Goal: Information Seeking & Learning: Learn about a topic

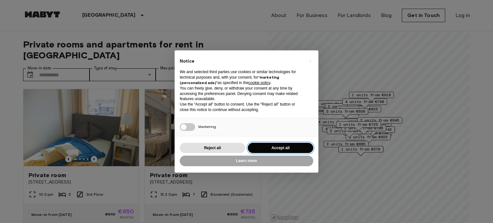
click at [284, 148] on button "Accept all" at bounding box center [280, 148] width 65 height 11
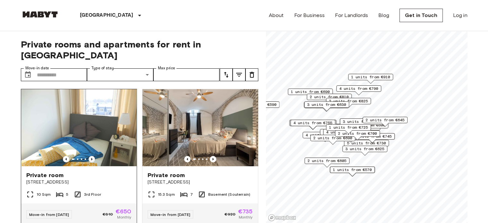
click at [91, 158] on icon "Previous image" at bounding box center [91, 159] width 1 height 3
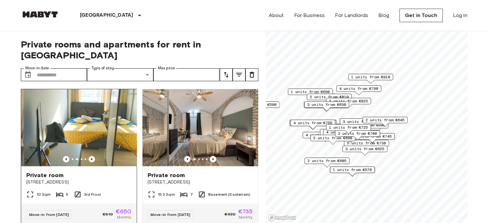
click at [91, 158] on icon "Previous image" at bounding box center [91, 159] width 1 height 3
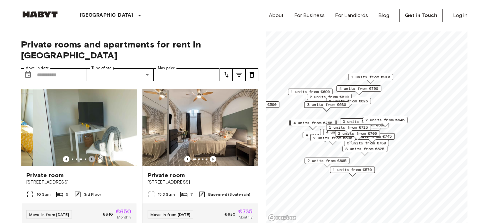
click at [91, 158] on icon "Previous image" at bounding box center [91, 159] width 1 height 3
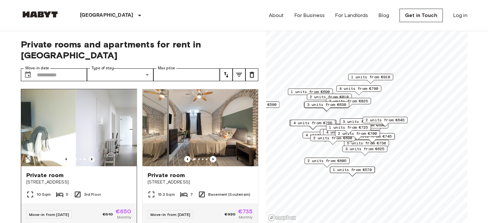
click at [91, 158] on icon "Previous image" at bounding box center [91, 159] width 1 height 3
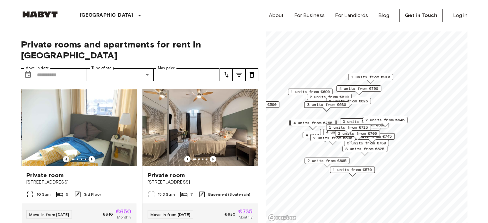
click at [63, 156] on icon "Previous image" at bounding box center [66, 159] width 6 height 6
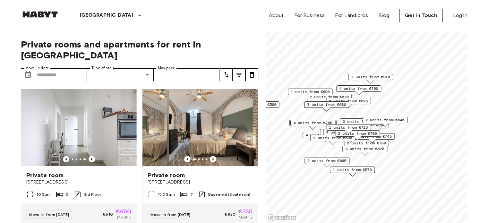
click at [63, 156] on icon "Previous image" at bounding box center [66, 159] width 6 height 6
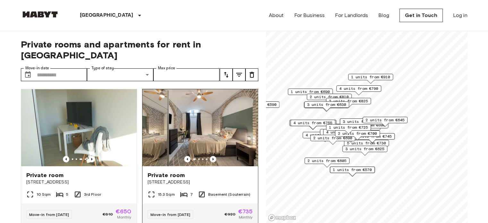
click at [212, 156] on icon "Previous image" at bounding box center [213, 159] width 6 height 6
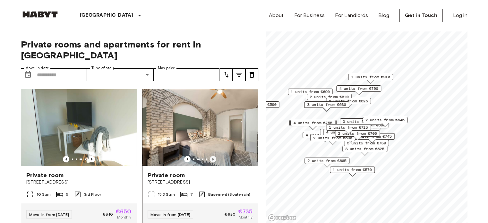
click at [212, 156] on icon "Previous image" at bounding box center [213, 159] width 6 height 6
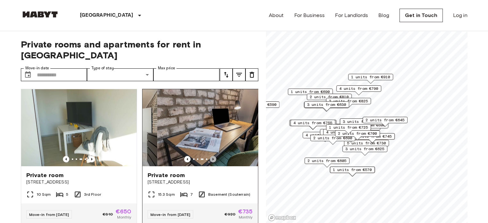
click at [212, 156] on icon "Previous image" at bounding box center [213, 159] width 6 height 6
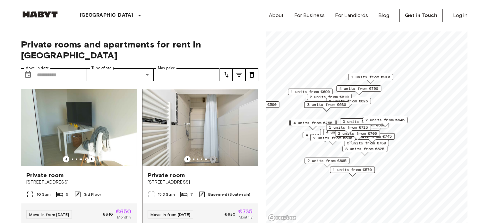
click at [210, 156] on icon "Previous image" at bounding box center [213, 159] width 6 height 6
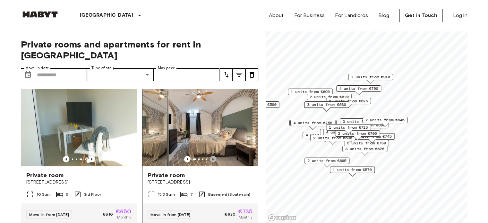
click at [210, 156] on icon "Previous image" at bounding box center [213, 159] width 6 height 6
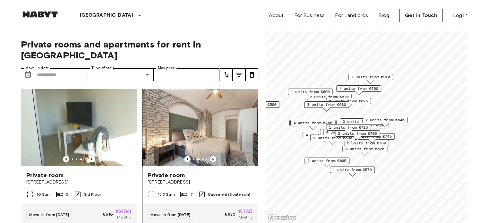
click at [210, 156] on icon "Previous image" at bounding box center [213, 159] width 6 height 6
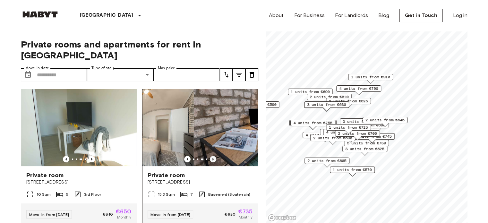
click at [210, 156] on icon "Previous image" at bounding box center [213, 159] width 6 height 6
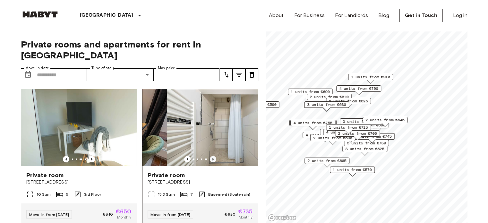
click at [210, 156] on icon "Previous image" at bounding box center [213, 159] width 6 height 6
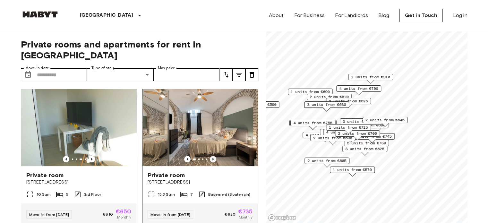
click at [212, 158] on icon "Previous image" at bounding box center [212, 159] width 1 height 3
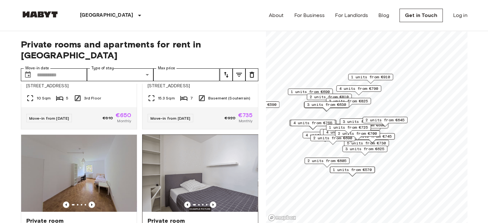
scroll to position [160, 0]
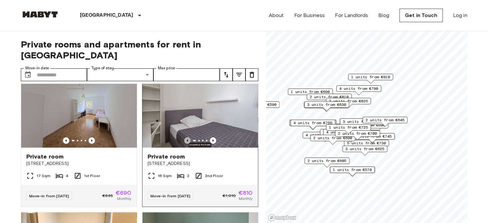
click at [186, 139] on icon "Previous image" at bounding box center [186, 140] width 1 height 3
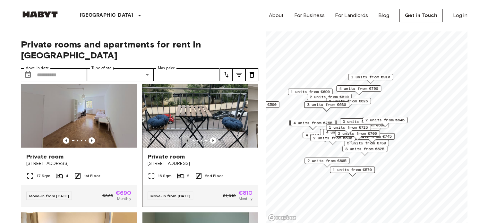
click at [186, 139] on icon "Previous image" at bounding box center [186, 140] width 1 height 3
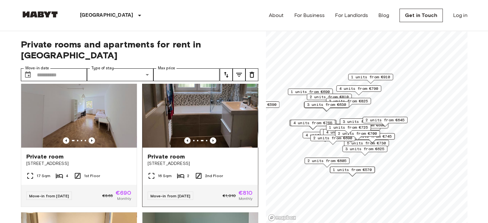
click at [186, 139] on icon "Previous image" at bounding box center [186, 140] width 1 height 3
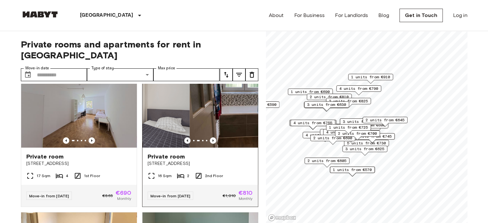
click at [186, 139] on icon "Previous image" at bounding box center [186, 140] width 1 height 3
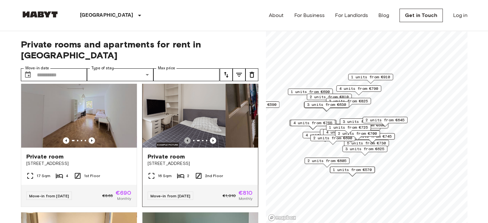
click at [184, 137] on icon "Previous image" at bounding box center [187, 140] width 6 height 6
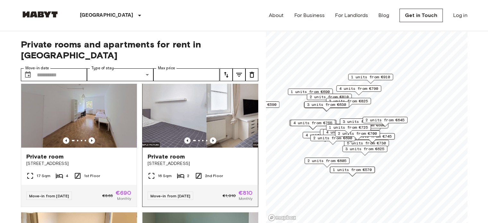
click at [184, 137] on icon "Previous image" at bounding box center [187, 140] width 6 height 6
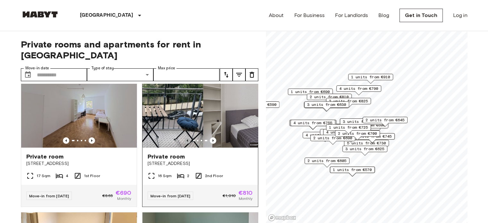
click at [184, 137] on icon "Previous image" at bounding box center [187, 140] width 6 height 6
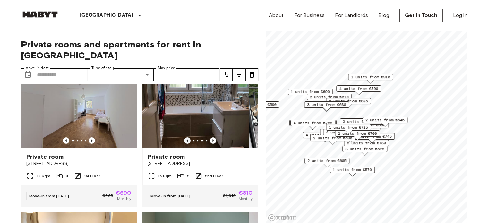
click at [184, 137] on icon "Previous image" at bounding box center [187, 140] width 6 height 6
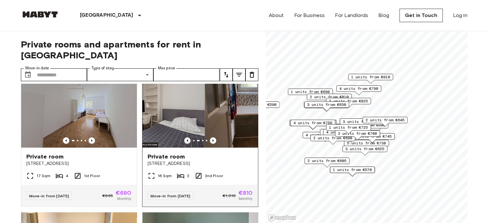
click at [184, 137] on icon "Previous image" at bounding box center [187, 140] width 6 height 6
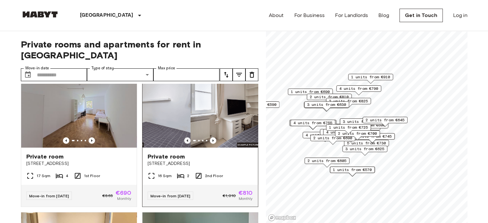
click at [185, 137] on icon "Previous image" at bounding box center [187, 140] width 6 height 6
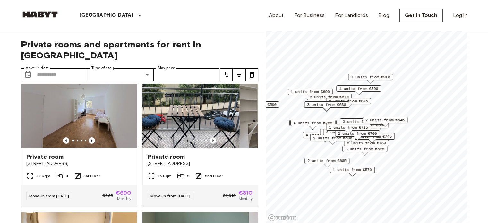
click at [186, 139] on icon "Previous image" at bounding box center [186, 140] width 1 height 3
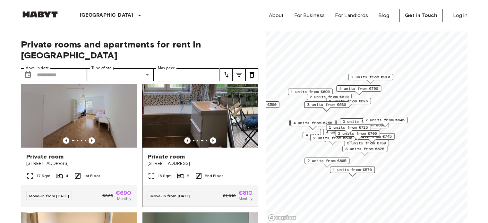
click at [186, 139] on icon "Previous image" at bounding box center [186, 140] width 1 height 3
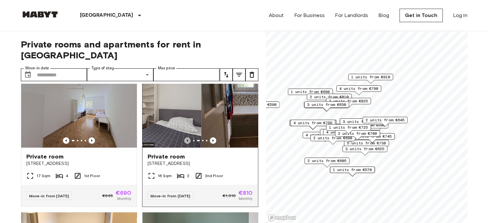
click at [186, 139] on icon "Previous image" at bounding box center [186, 140] width 1 height 3
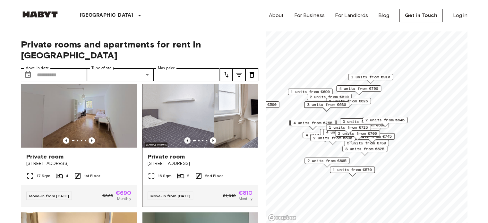
click at [186, 139] on icon "Previous image" at bounding box center [186, 140] width 1 height 3
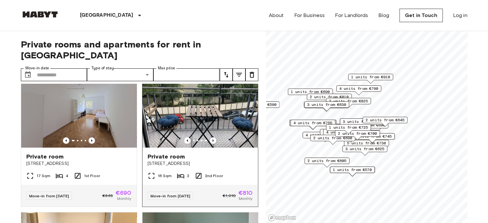
click at [210, 126] on img at bounding box center [199, 109] width 115 height 77
click at [210, 137] on icon "Previous image" at bounding box center [213, 140] width 6 height 6
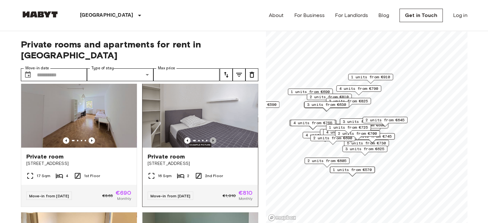
click at [210, 137] on icon "Previous image" at bounding box center [213, 140] width 6 height 6
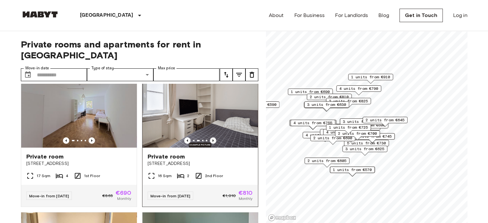
click at [210, 137] on icon "Previous image" at bounding box center [213, 140] width 6 height 6
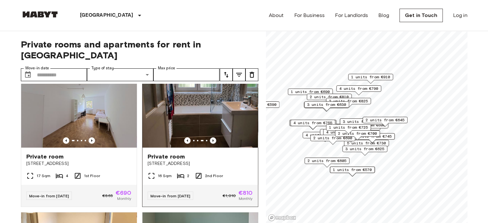
click at [210, 137] on icon "Previous image" at bounding box center [213, 140] width 6 height 6
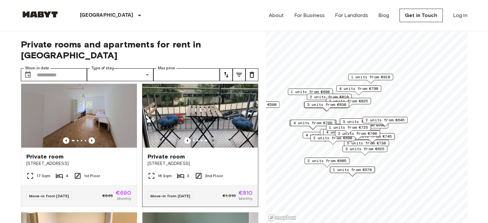
click at [210, 137] on icon "Previous image" at bounding box center [213, 140] width 6 height 6
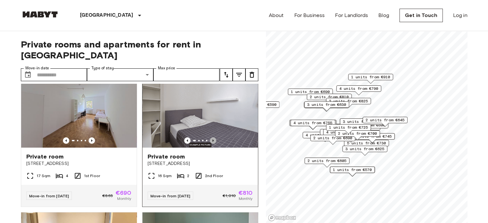
click at [210, 137] on icon "Previous image" at bounding box center [213, 140] width 6 height 6
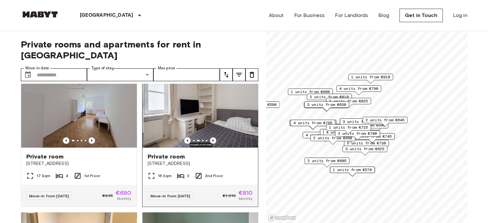
click at [210, 137] on icon "Previous image" at bounding box center [213, 140] width 6 height 6
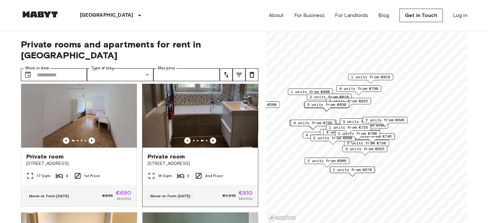
click at [210, 137] on icon "Previous image" at bounding box center [213, 140] width 6 height 6
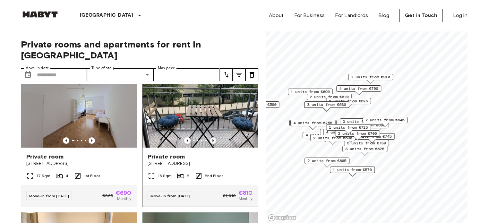
click at [210, 137] on icon "Previous image" at bounding box center [213, 140] width 6 height 6
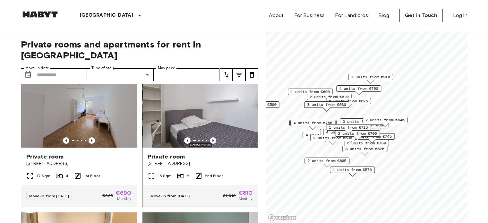
click at [210, 137] on icon "Previous image" at bounding box center [213, 140] width 6 height 6
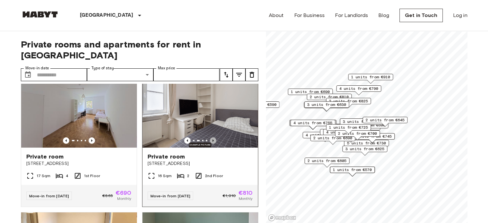
click at [210, 137] on icon "Previous image" at bounding box center [213, 140] width 6 height 6
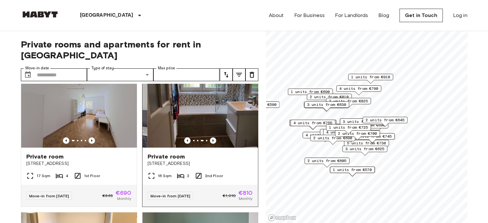
click at [210, 137] on icon "Previous image" at bounding box center [213, 140] width 6 height 6
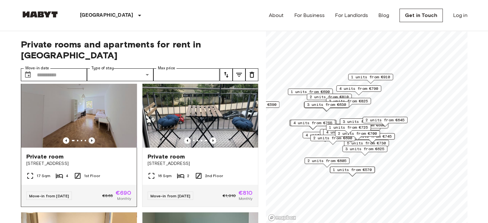
click at [91, 139] on icon "Previous image" at bounding box center [91, 140] width 1 height 3
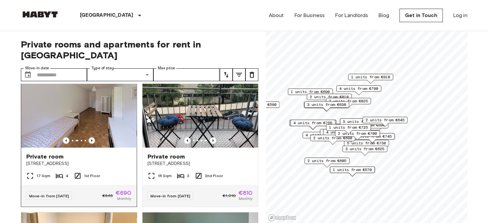
click at [91, 139] on icon "Previous image" at bounding box center [91, 140] width 1 height 3
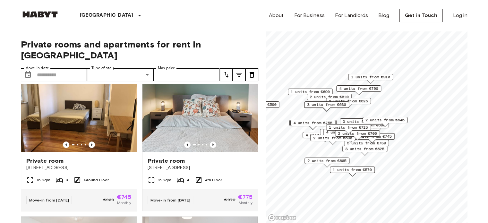
scroll to position [289, 0]
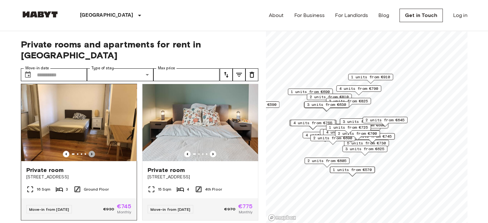
click at [90, 151] on icon "Previous image" at bounding box center [92, 154] width 6 height 6
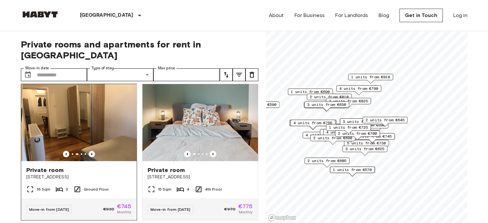
click at [90, 151] on icon "Previous image" at bounding box center [92, 154] width 6 height 6
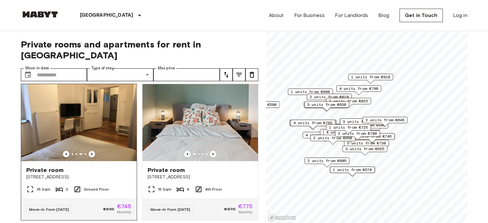
click at [90, 151] on icon "Previous image" at bounding box center [92, 154] width 6 height 6
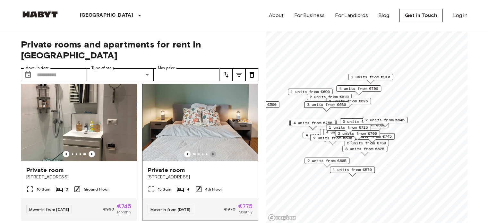
click at [210, 151] on icon "Previous image" at bounding box center [213, 154] width 6 height 6
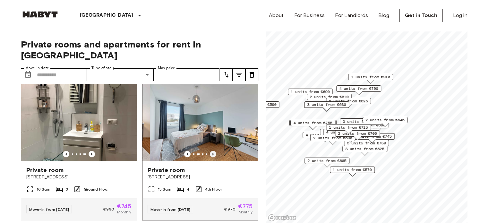
click at [210, 151] on icon "Previous image" at bounding box center [213, 154] width 6 height 6
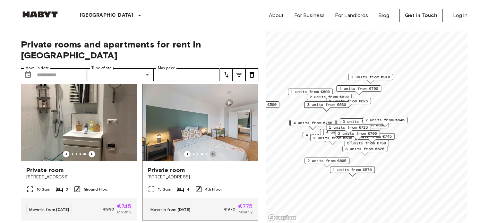
click at [210, 151] on icon "Previous image" at bounding box center [213, 154] width 6 height 6
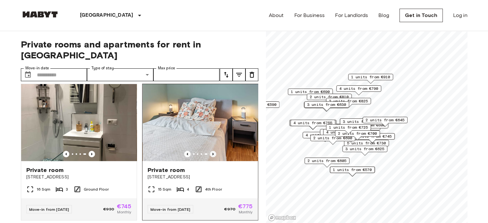
click at [210, 151] on icon "Previous image" at bounding box center [213, 154] width 6 height 6
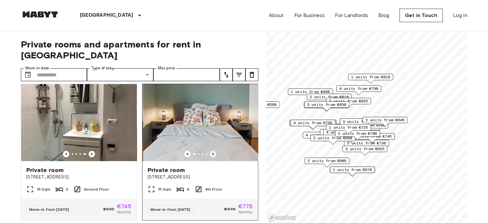
click at [210, 151] on icon "Previous image" at bounding box center [213, 154] width 6 height 6
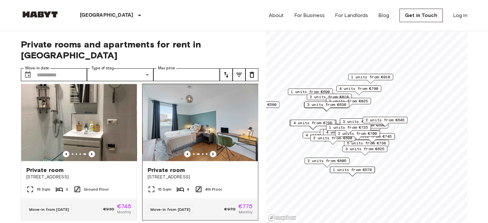
click at [210, 151] on icon "Previous image" at bounding box center [213, 154] width 6 height 6
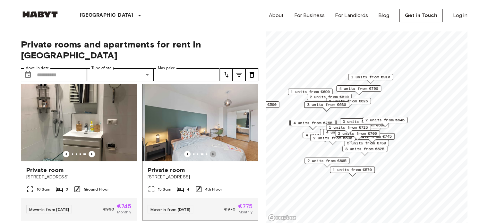
click at [210, 151] on icon "Previous image" at bounding box center [213, 154] width 6 height 6
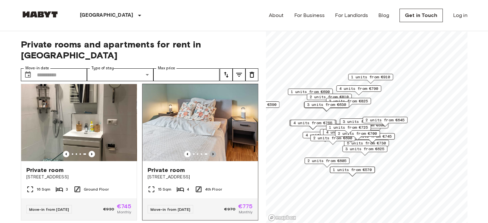
click at [210, 151] on icon "Previous image" at bounding box center [213, 154] width 6 height 6
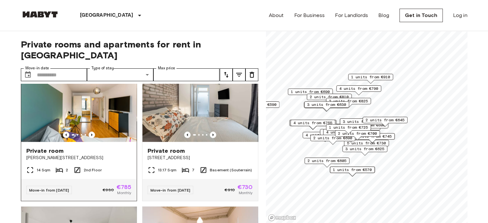
scroll to position [577, 0]
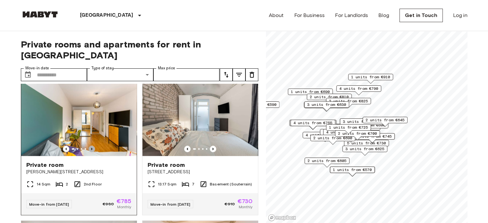
click at [91, 148] on icon "Previous image" at bounding box center [92, 149] width 6 height 6
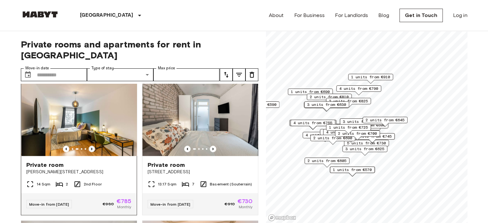
click at [92, 148] on icon "Previous image" at bounding box center [92, 149] width 6 height 6
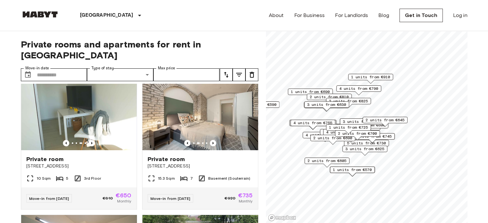
scroll to position [0, 0]
